Goal: Find specific page/section: Find specific page/section

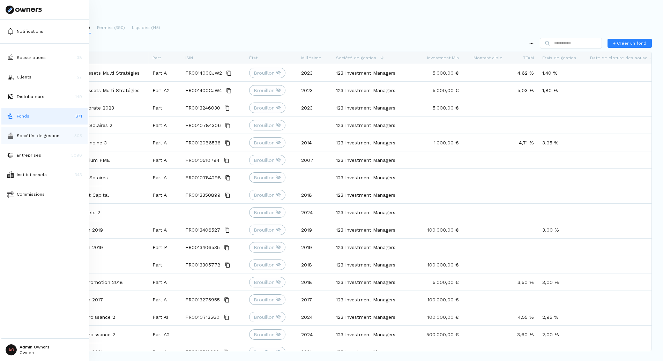
click at [35, 136] on p "Sociétés de gestion" at bounding box center [38, 136] width 43 height 6
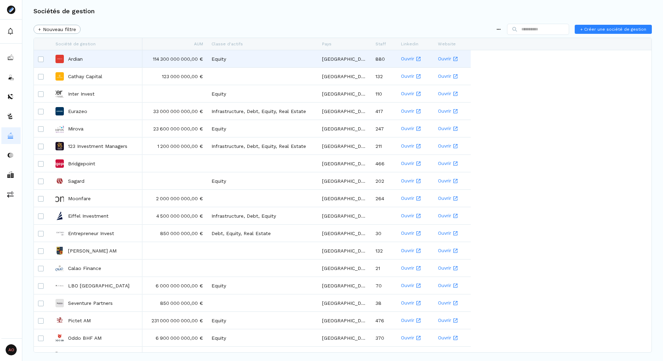
click at [76, 63] on div "Ardian" at bounding box center [97, 59] width 83 height 16
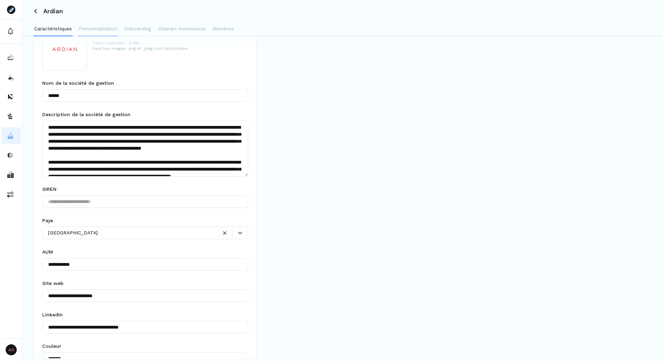
click at [98, 24] on button "Personnalisation" at bounding box center [98, 29] width 40 height 14
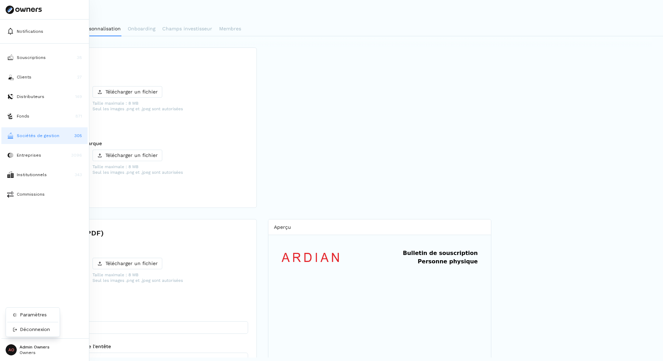
click at [20, 346] on html "Notifications Souscriptions 38 Clients 27 Distributeurs 149 Fonds 871 Sociétés …" at bounding box center [331, 180] width 663 height 361
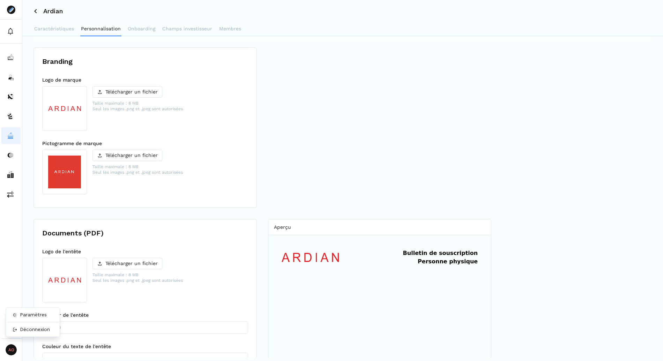
click at [236, 215] on html "AO Admin Owners Owners Ardian Caractéristiques Personnalisation Onboarding Cham…" at bounding box center [331, 180] width 663 height 361
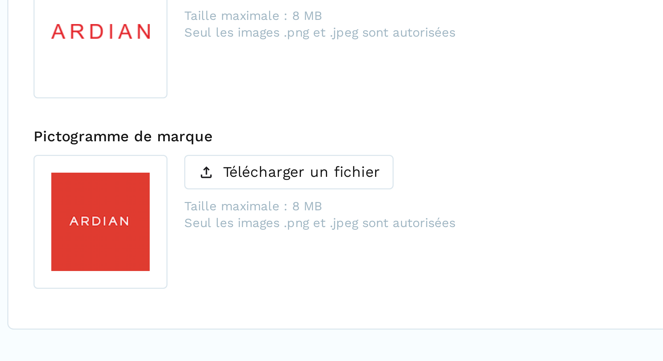
scroll to position [40, 0]
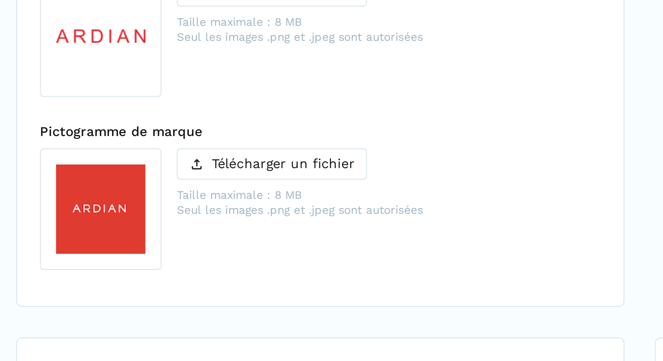
click at [105, 94] on div at bounding box center [145, 93] width 206 height 4
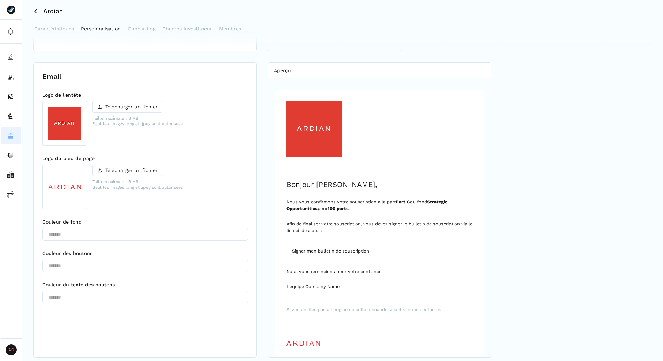
scroll to position [0, 0]
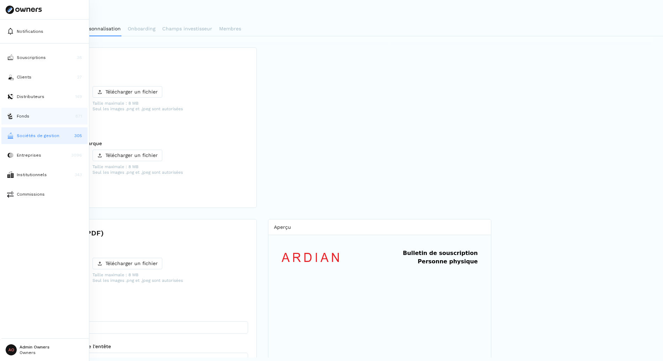
click at [34, 114] on button "Fonds 871" at bounding box center [44, 116] width 86 height 17
